Goal: Transaction & Acquisition: Purchase product/service

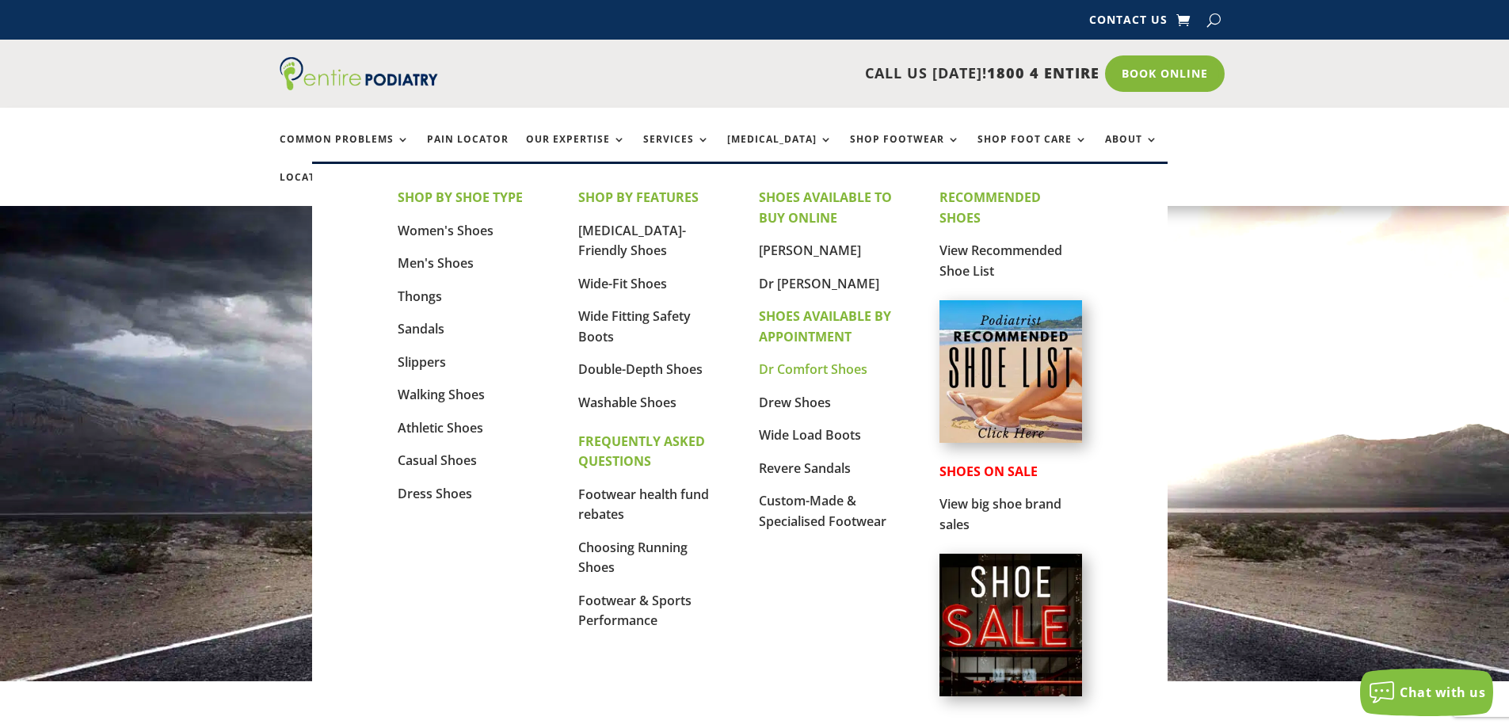
click at [792, 369] on link "Dr Comfort Shoes" at bounding box center [813, 368] width 109 height 17
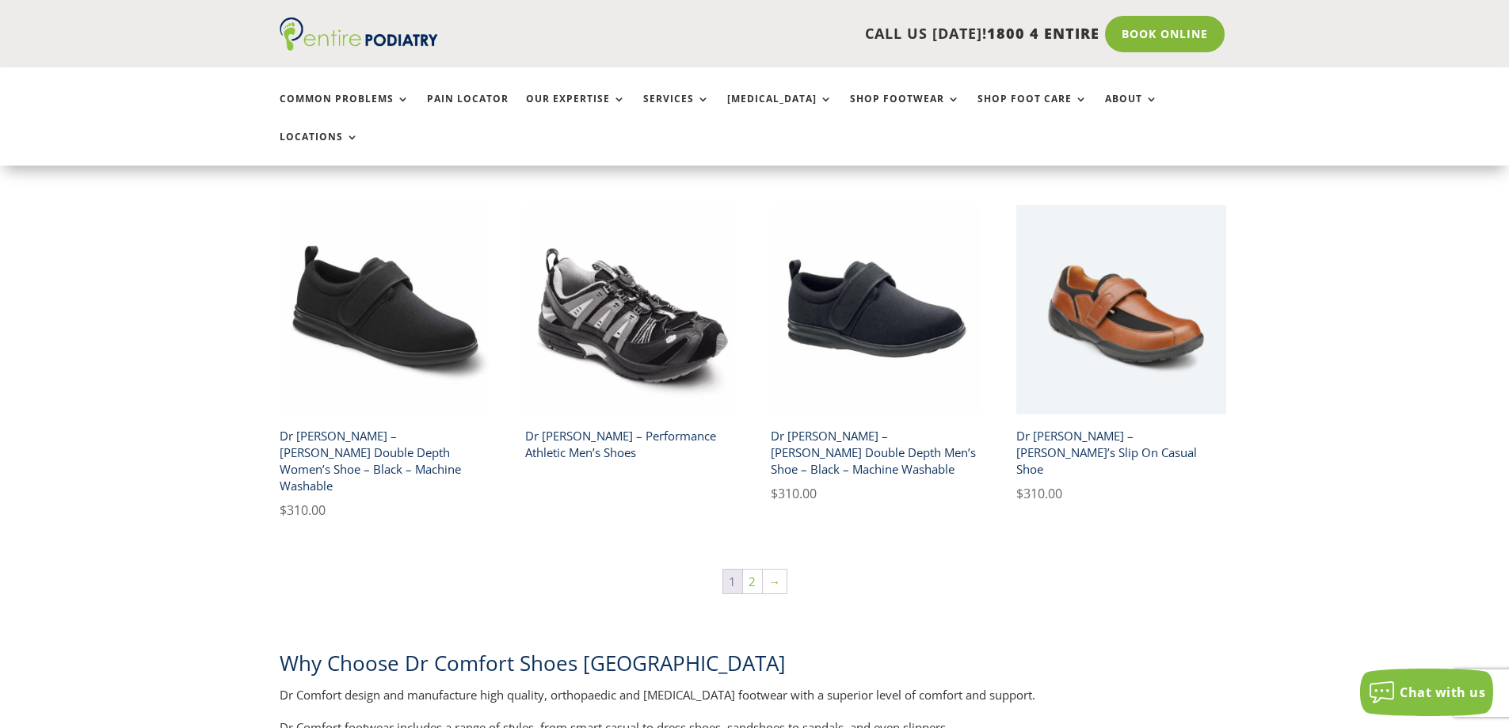
scroll to position [2652, 0]
click at [749, 570] on link "2" at bounding box center [752, 582] width 19 height 24
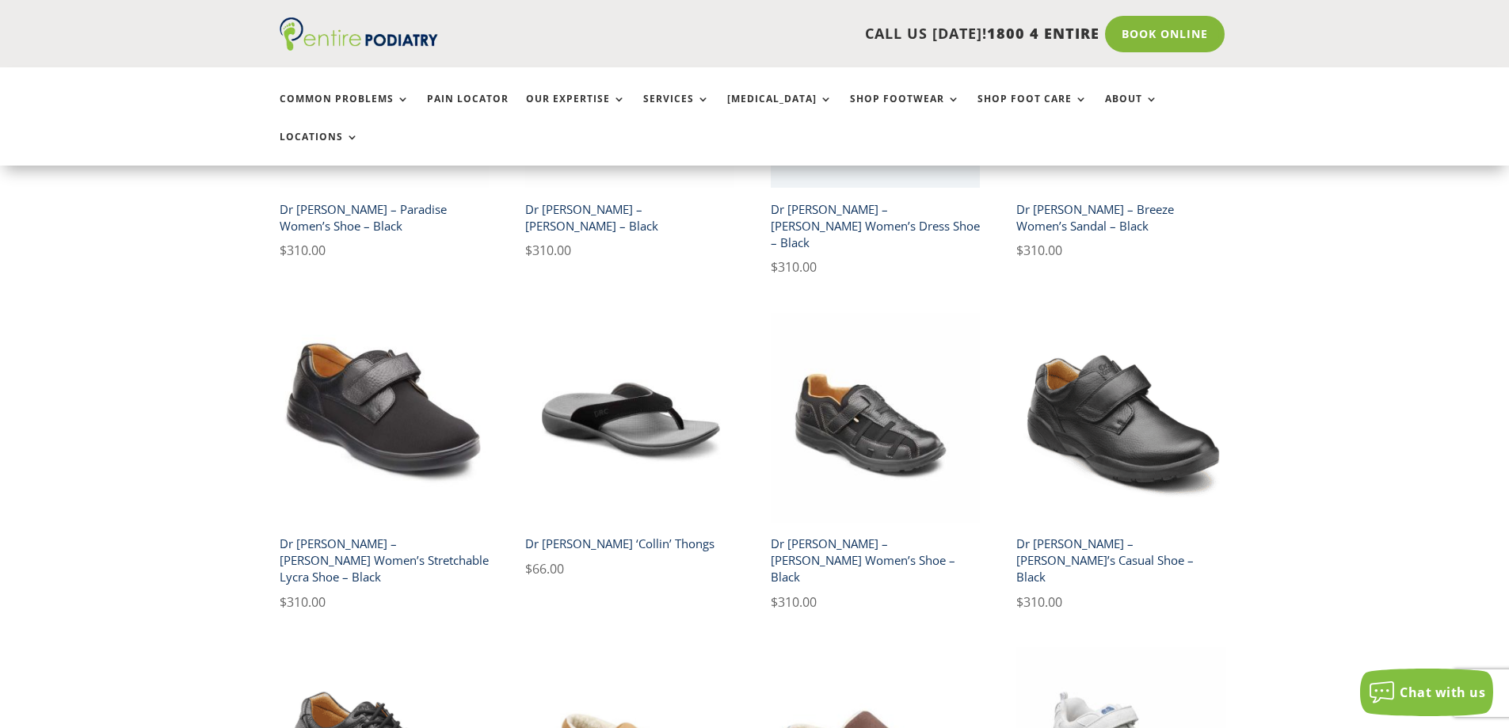
scroll to position [1892, 0]
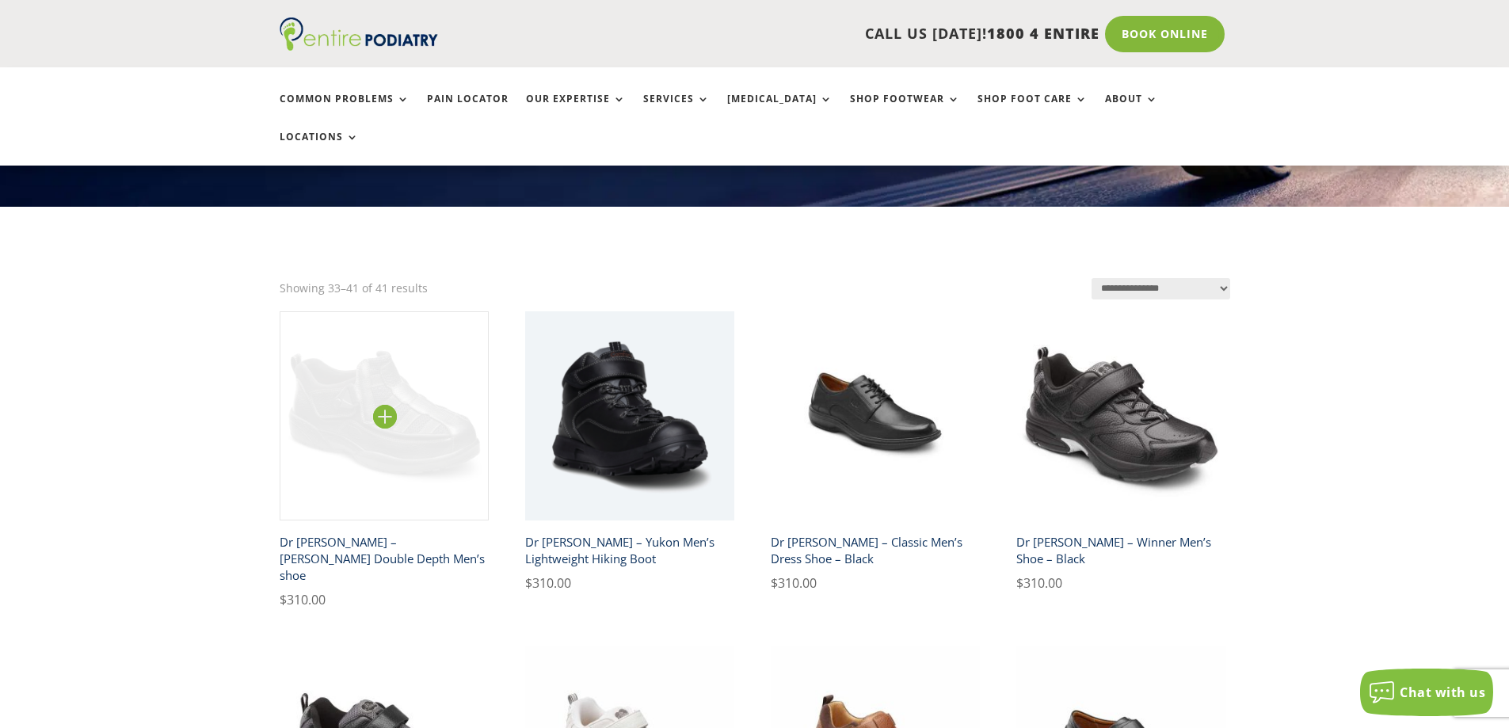
scroll to position [254, 0]
click at [389, 416] on img at bounding box center [385, 417] width 210 height 210
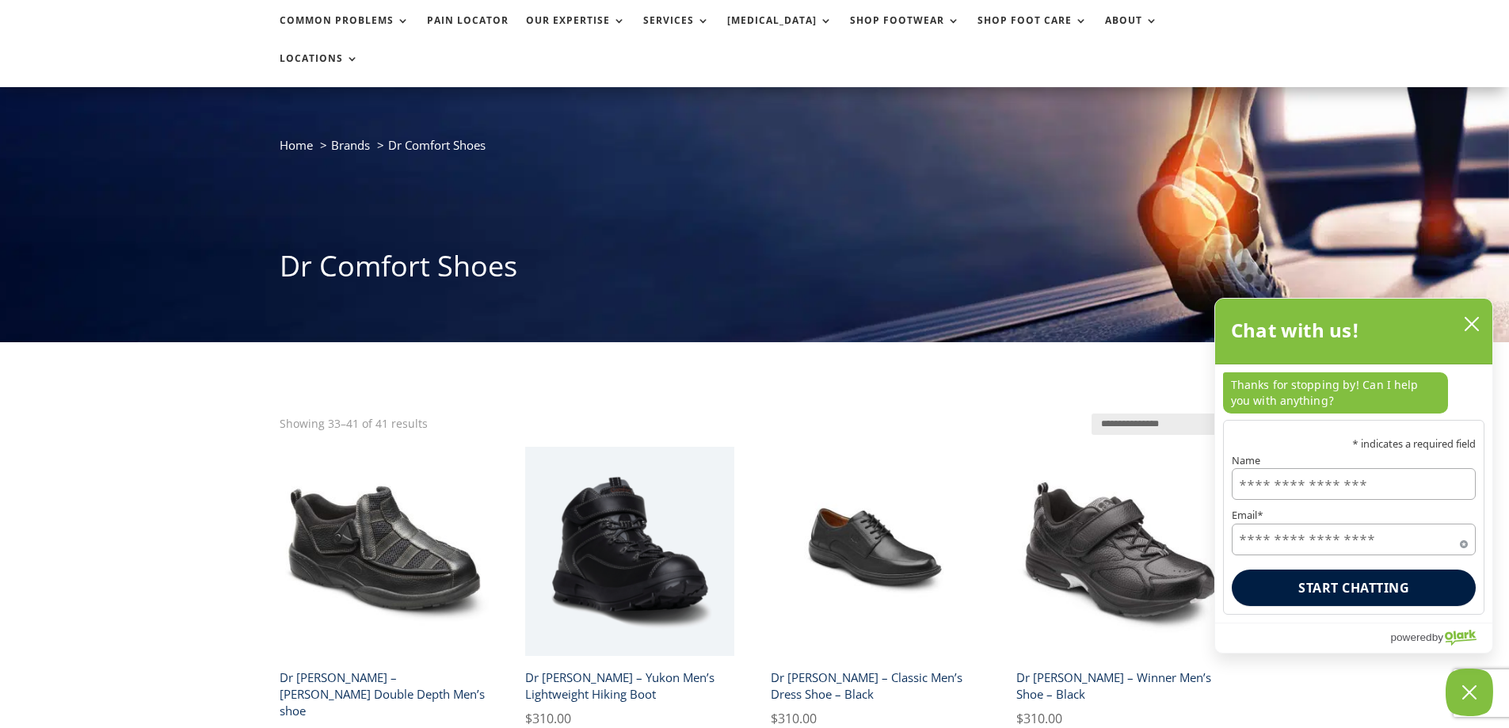
scroll to position [0, 0]
